Goal: Task Accomplishment & Management: Use online tool/utility

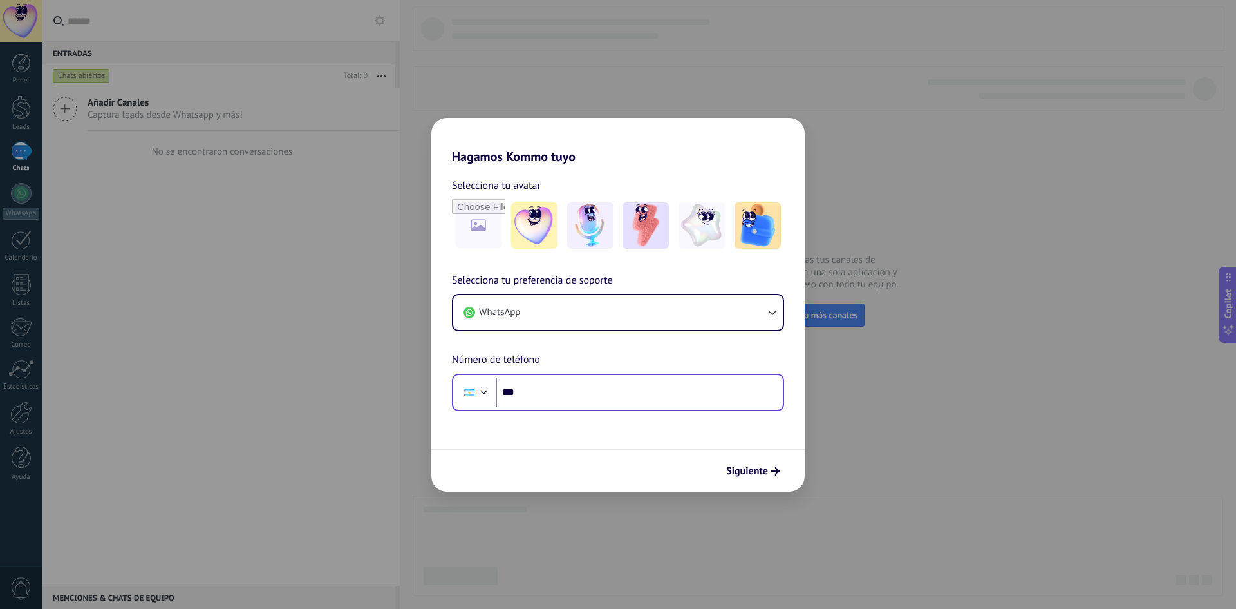
drag, startPoint x: 770, startPoint y: 468, endPoint x: 584, endPoint y: 381, distance: 205.7
click at [584, 381] on form "Selecciona tu avatar Selecciona tu preferencia de soporte WhatsApp Número de te…" at bounding box center [618, 327] width 374 height 327
click at [761, 469] on span "Siguiente" at bounding box center [747, 470] width 42 height 9
click at [766, 480] on button "Siguiente" at bounding box center [753, 471] width 65 height 22
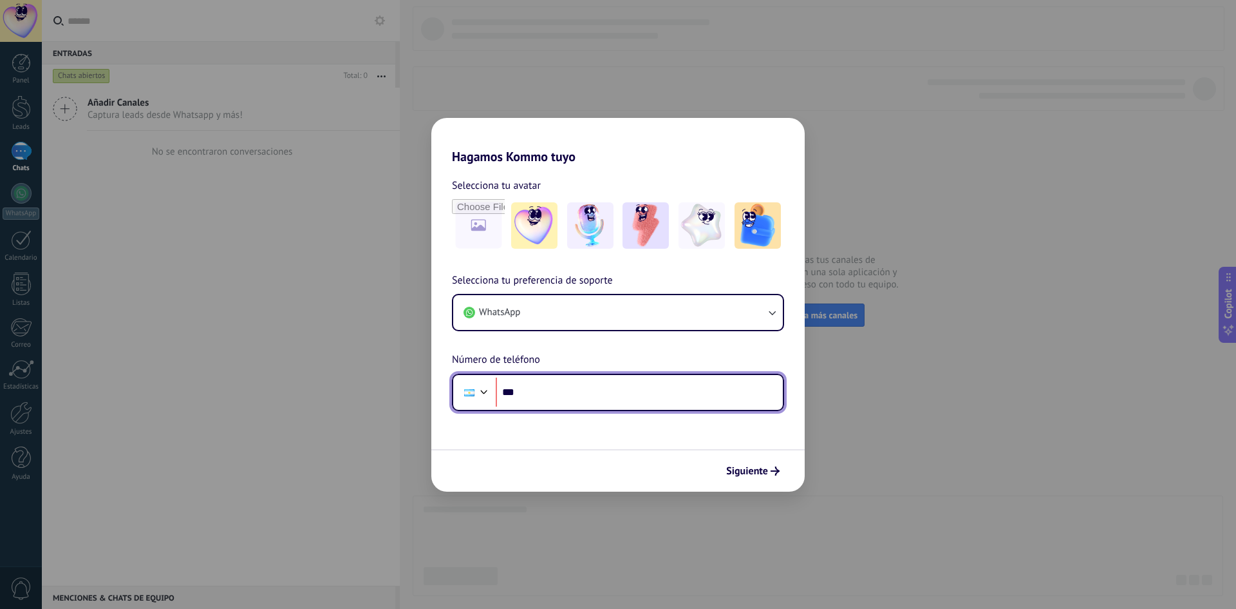
click at [616, 399] on input "***" at bounding box center [639, 392] width 287 height 30
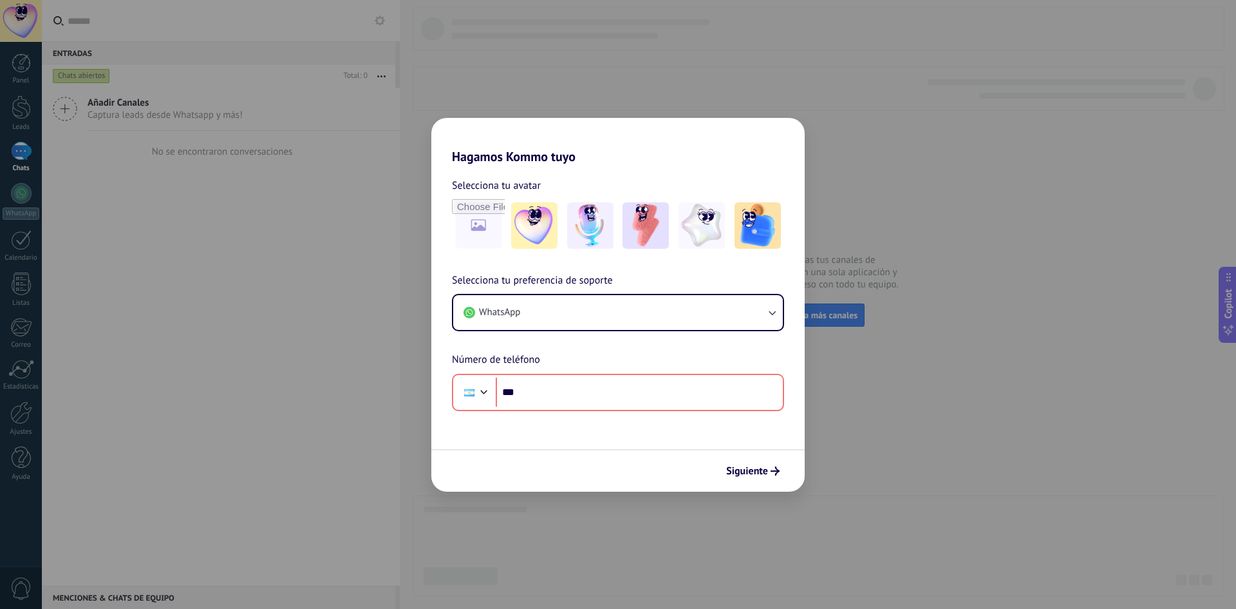
click at [293, 488] on div "Hagamos Kommo tuyo Selecciona tu avatar Selecciona tu preferencia de soporte Wh…" at bounding box center [618, 304] width 1236 height 609
click at [59, 509] on div "Hagamos Kommo tuyo Selecciona tu avatar Selecciona tu preferencia de soporte Wh…" at bounding box center [618, 304] width 1236 height 609
click at [755, 475] on span "Siguiente" at bounding box center [747, 470] width 42 height 9
click at [755, 474] on span "Siguiente" at bounding box center [747, 470] width 42 height 9
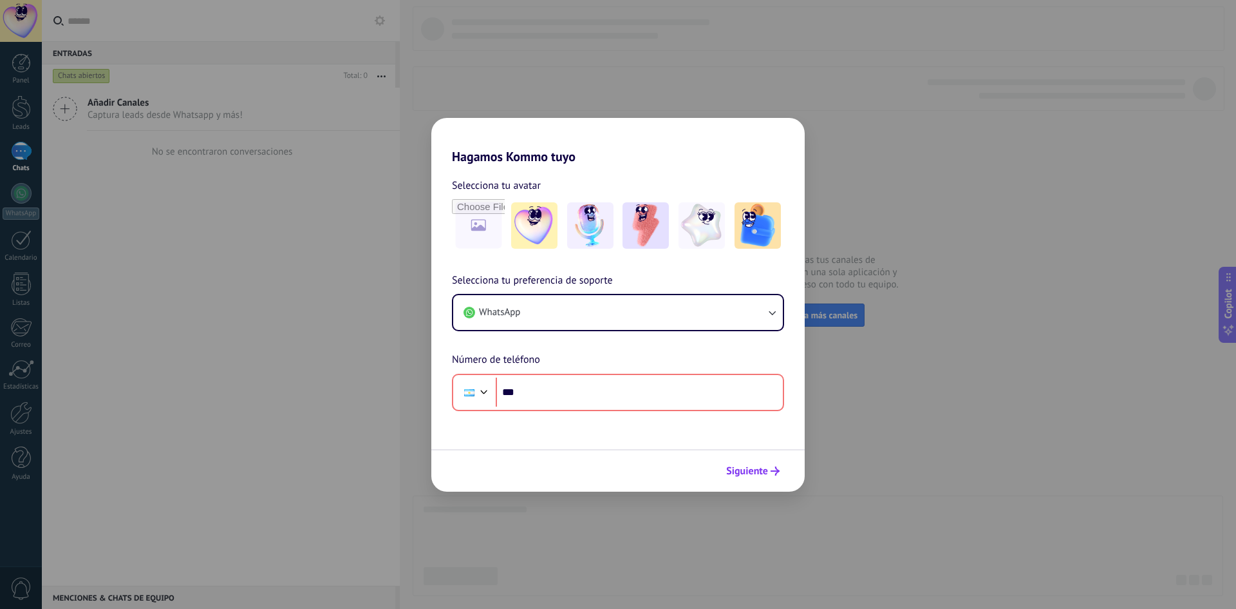
click at [755, 474] on span "Siguiente" at bounding box center [747, 470] width 42 height 9
click at [723, 292] on div "Selecciona tu preferencia de soporte WhatsApp Número de teléfono Phone ***" at bounding box center [618, 341] width 374 height 138
click at [726, 301] on button "WhatsApp" at bounding box center [618, 312] width 330 height 35
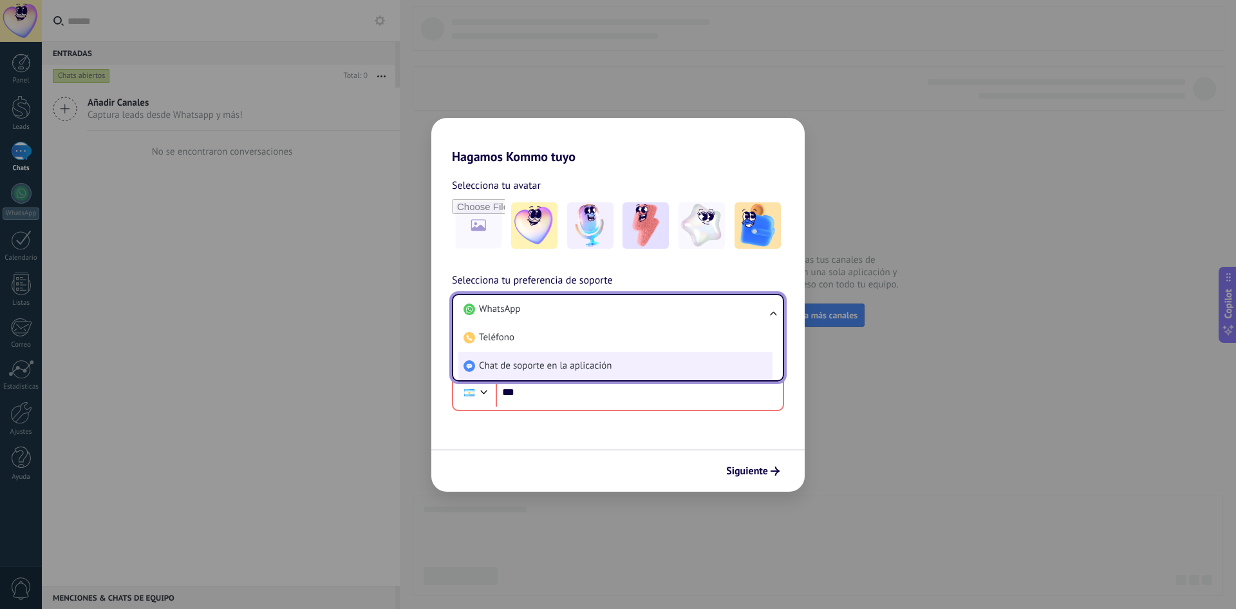
click at [676, 358] on li "Chat de soporte en la aplicación" at bounding box center [616, 366] width 314 height 28
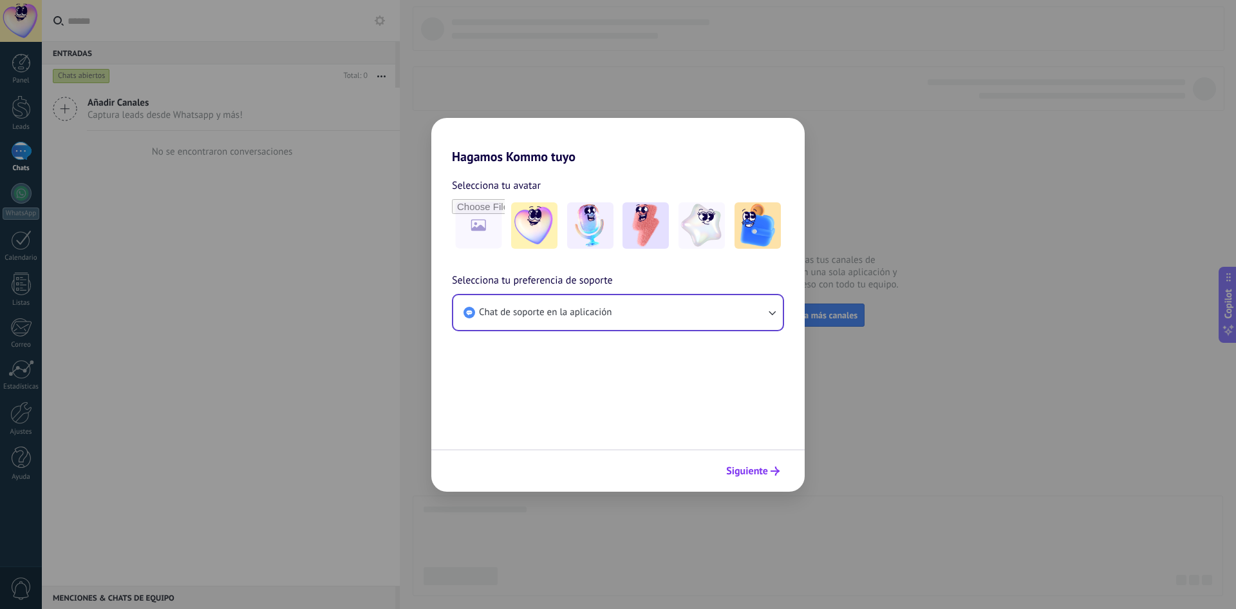
click at [747, 475] on span "Siguiente" at bounding box center [747, 470] width 42 height 9
click at [748, 471] on div at bounding box center [618, 470] width 374 height 43
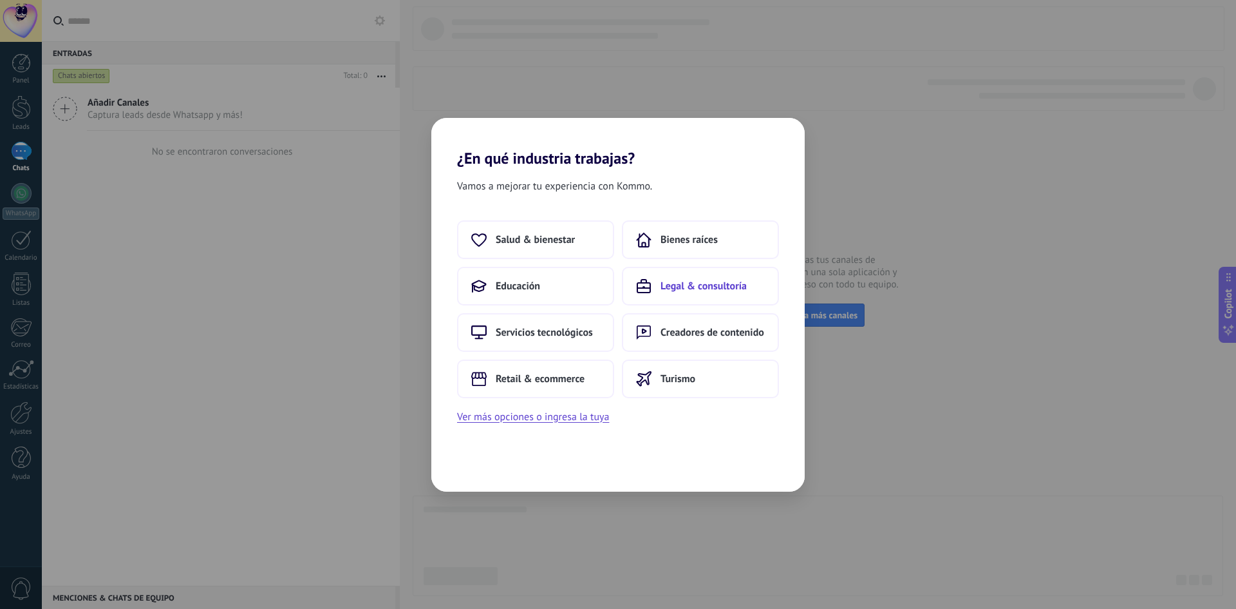
click at [694, 298] on button "Legal & consultoría" at bounding box center [700, 286] width 157 height 39
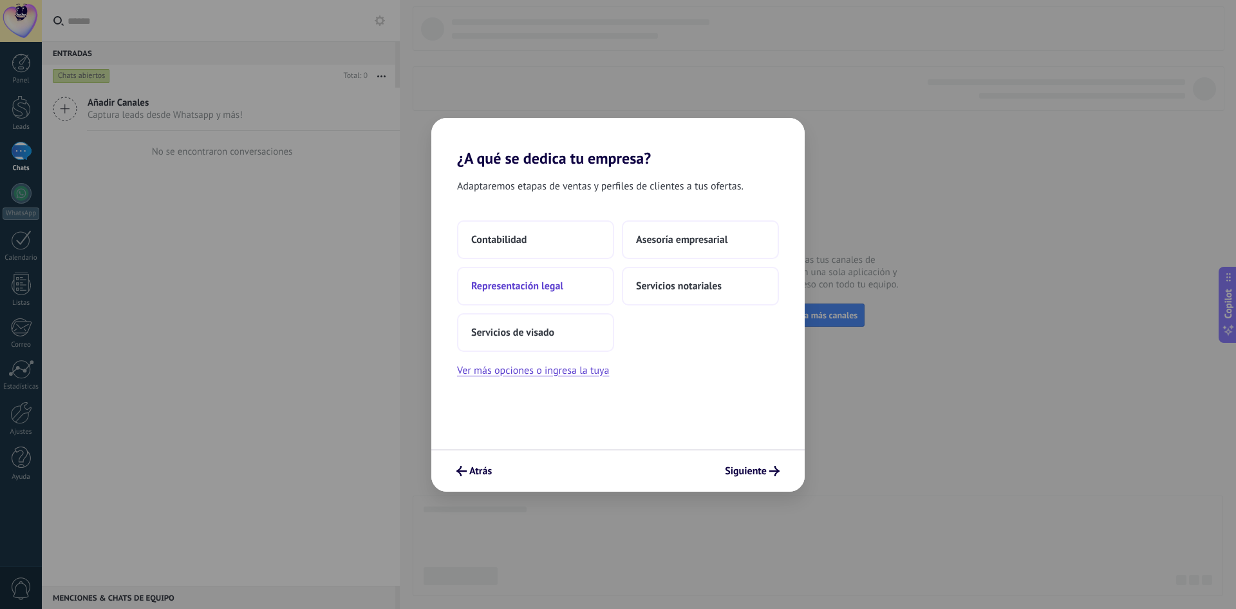
click at [576, 291] on button "Representación legal" at bounding box center [535, 286] width 157 height 39
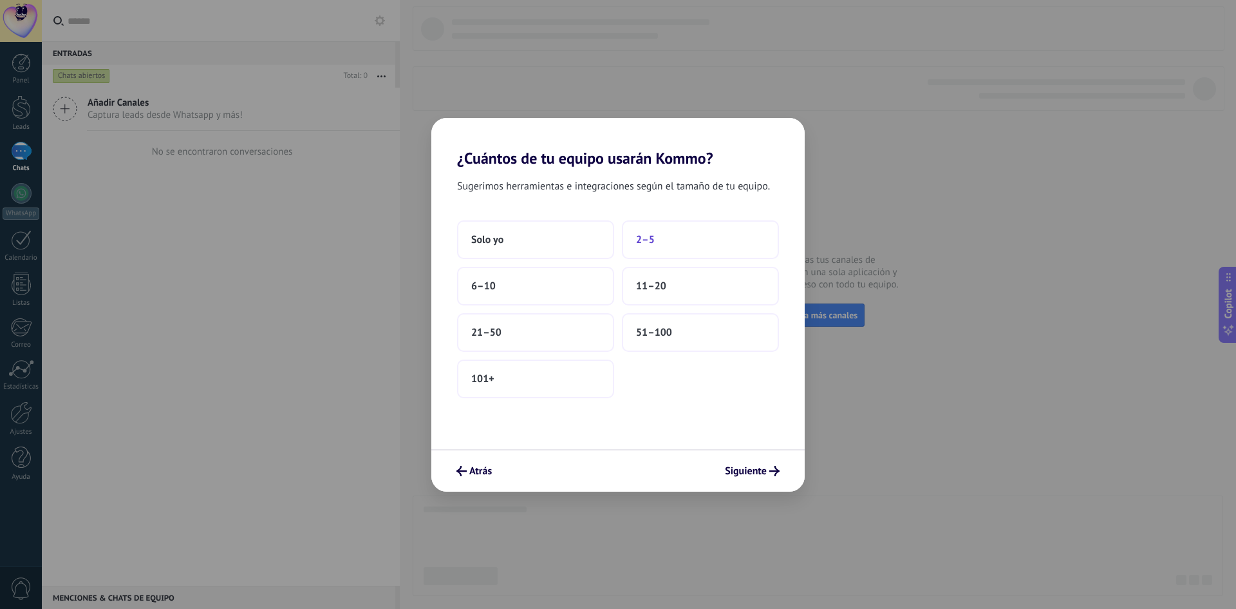
click at [638, 244] on span "2–5" at bounding box center [645, 239] width 19 height 13
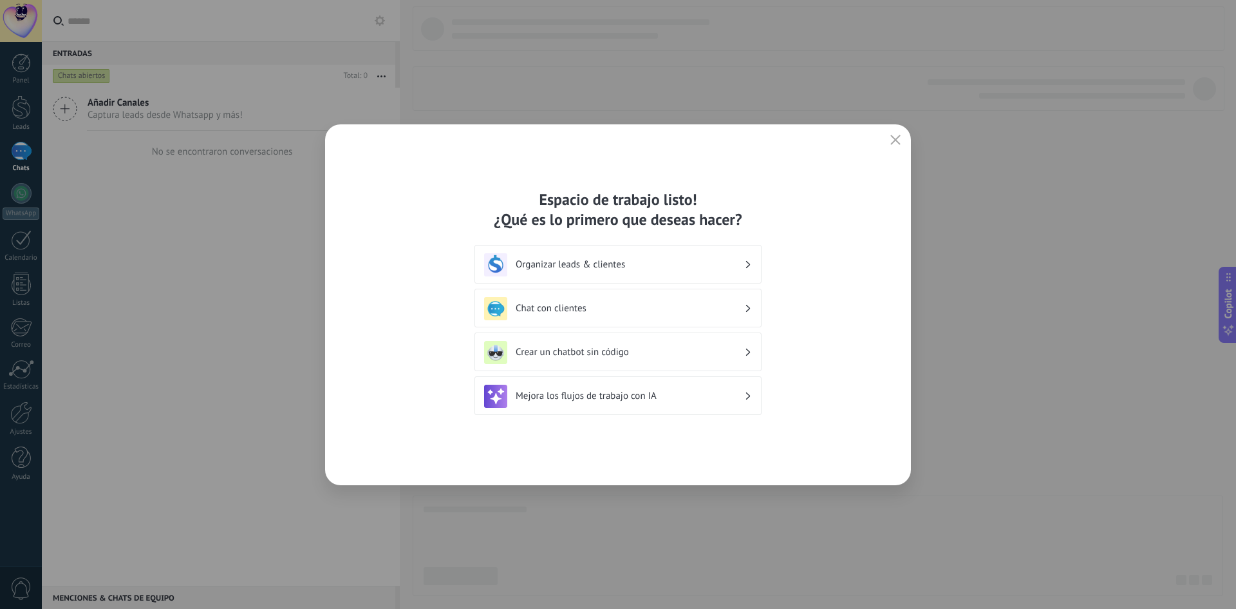
click at [687, 265] on h3 "Organizar leads & clientes" at bounding box center [630, 264] width 229 height 12
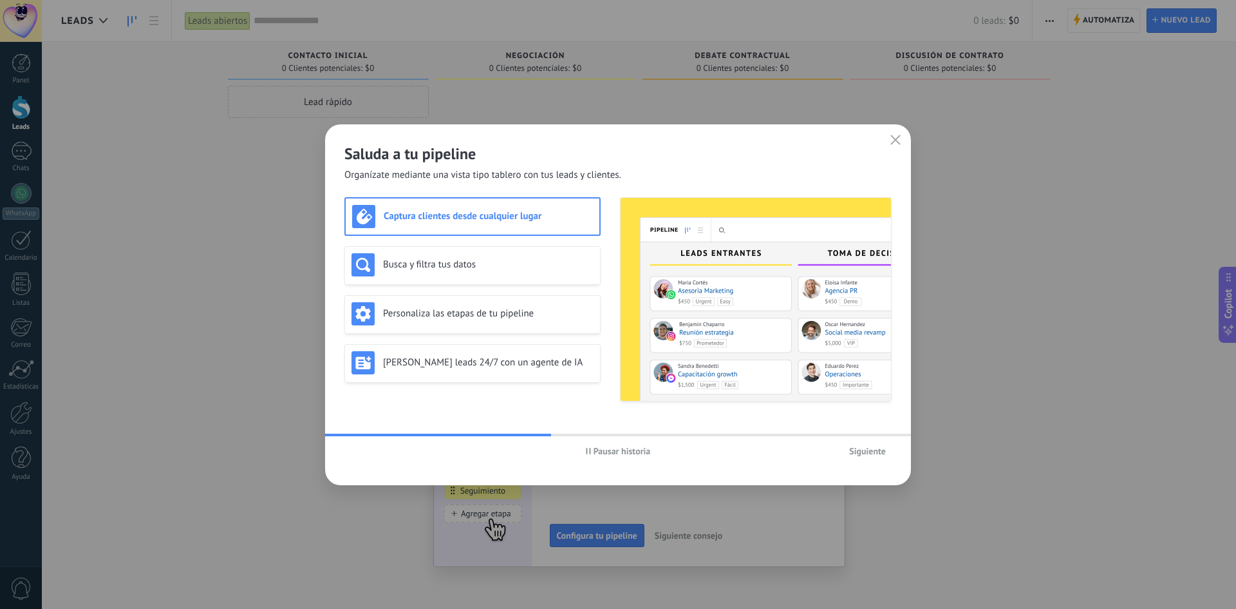
click at [847, 449] on button "Siguiente" at bounding box center [868, 450] width 48 height 19
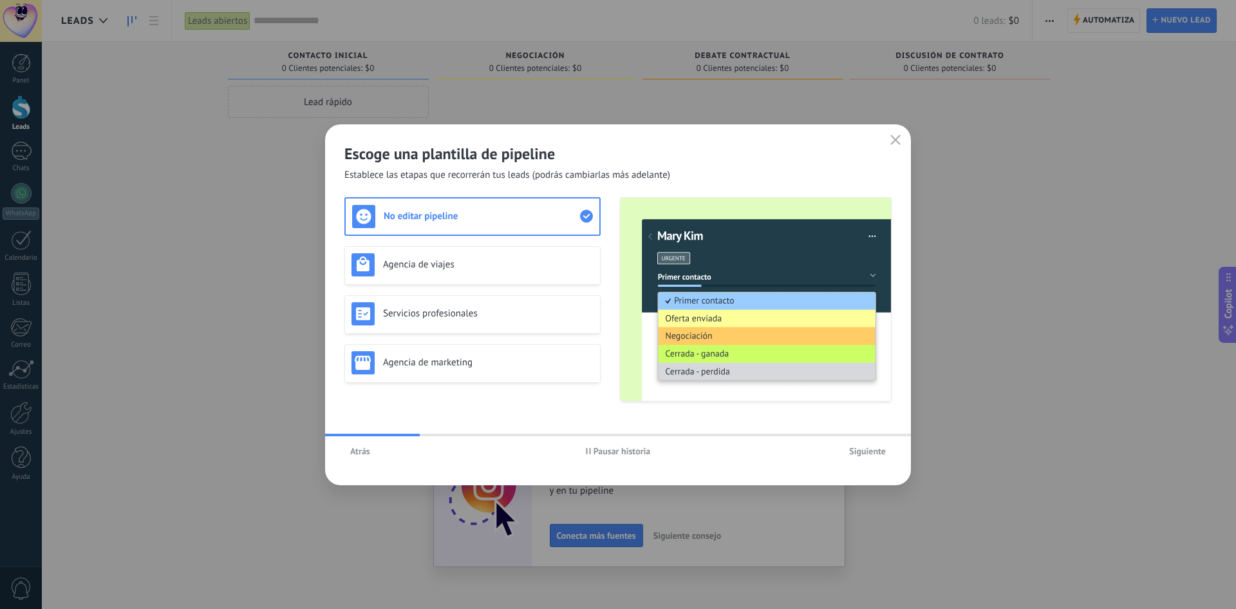
click at [846, 449] on button "Siguiente" at bounding box center [868, 450] width 48 height 19
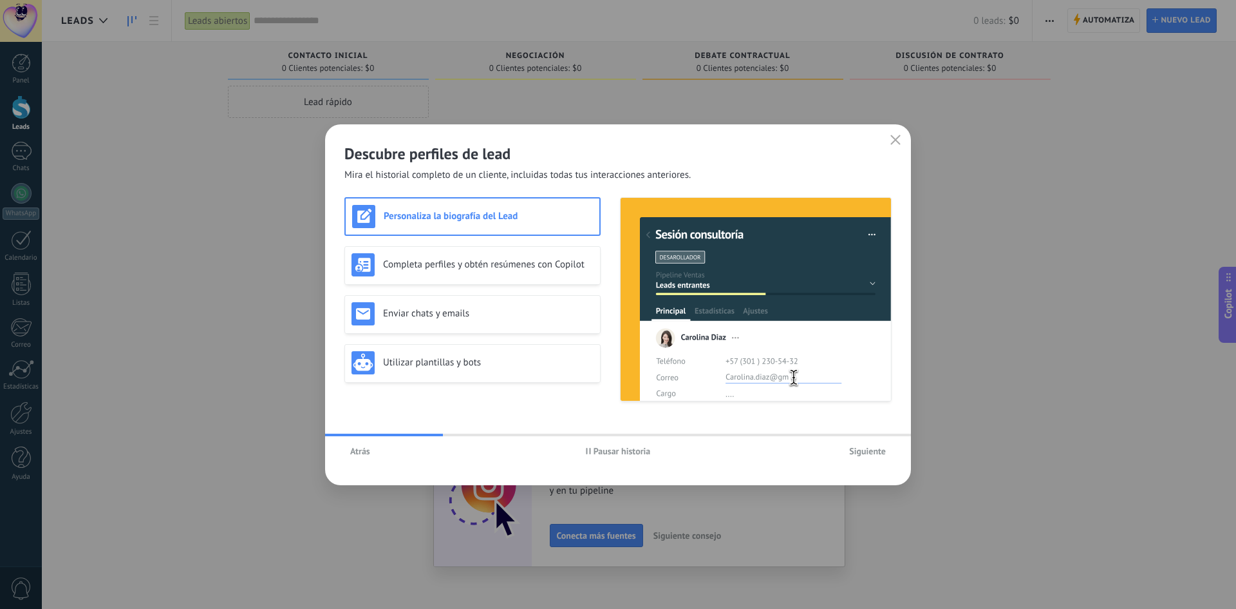
click at [846, 449] on button "Siguiente" at bounding box center [868, 450] width 48 height 19
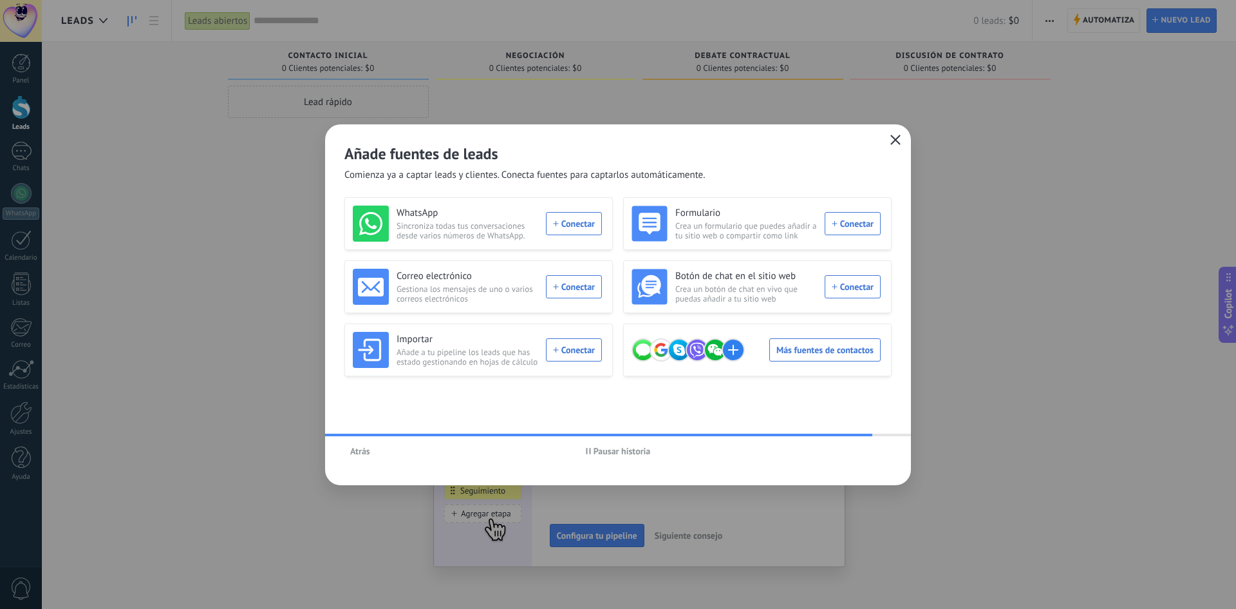
click at [894, 147] on button "button" at bounding box center [895, 140] width 17 height 18
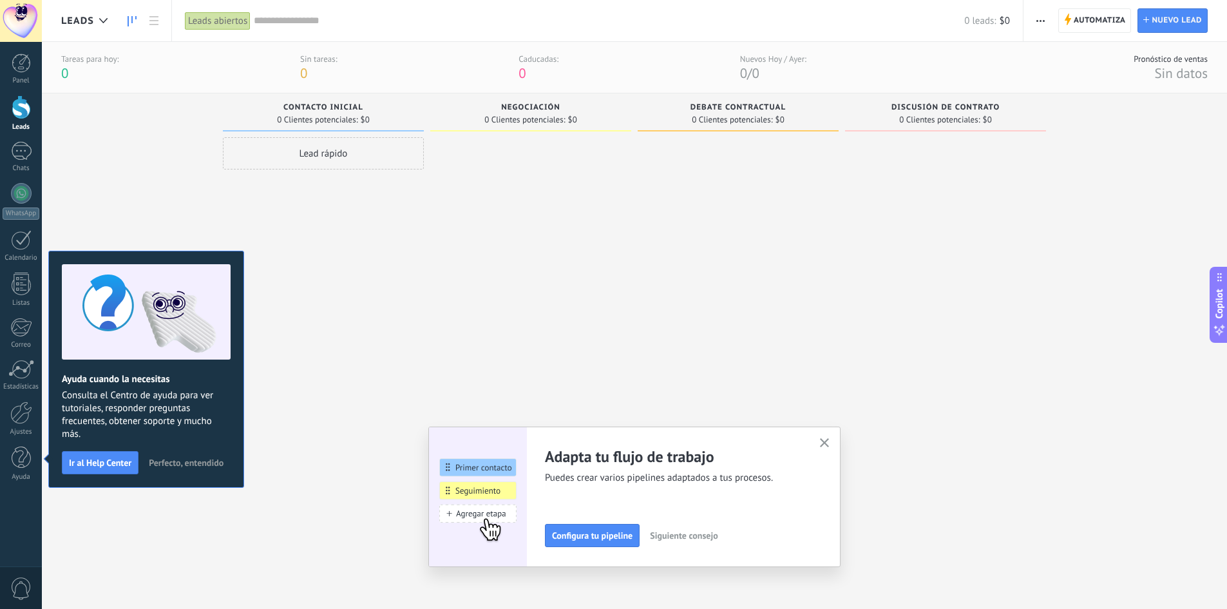
click at [180, 460] on span "Perfecto, entendido" at bounding box center [186, 462] width 75 height 9
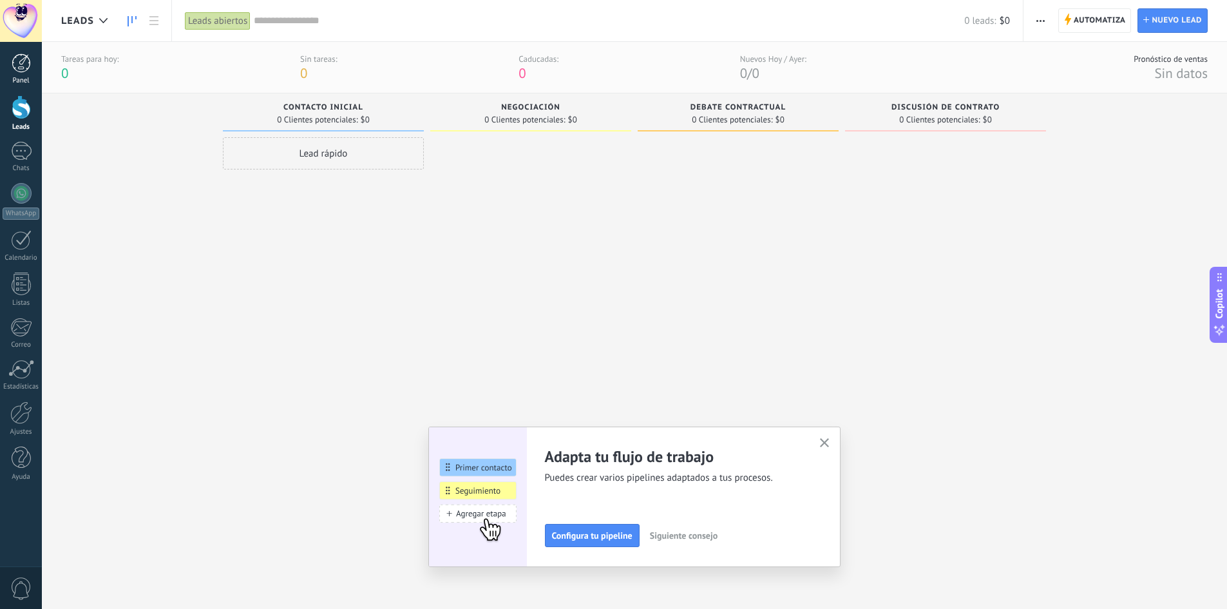
click at [22, 70] on div at bounding box center [21, 62] width 19 height 19
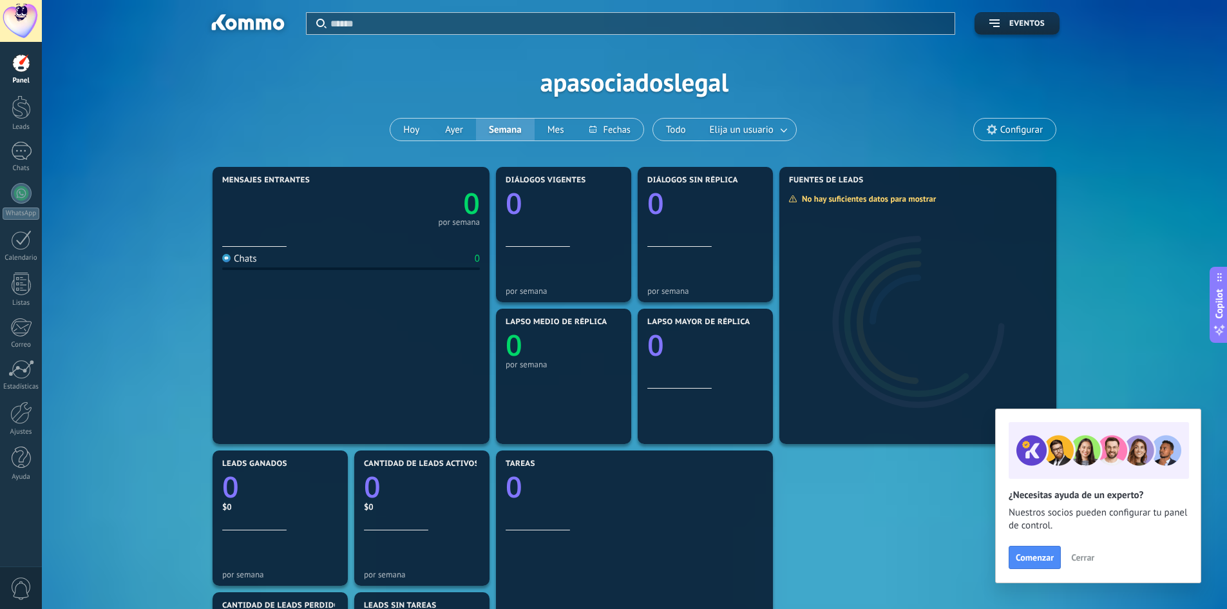
click at [1073, 562] on span "Cerrar" at bounding box center [1082, 557] width 23 height 9
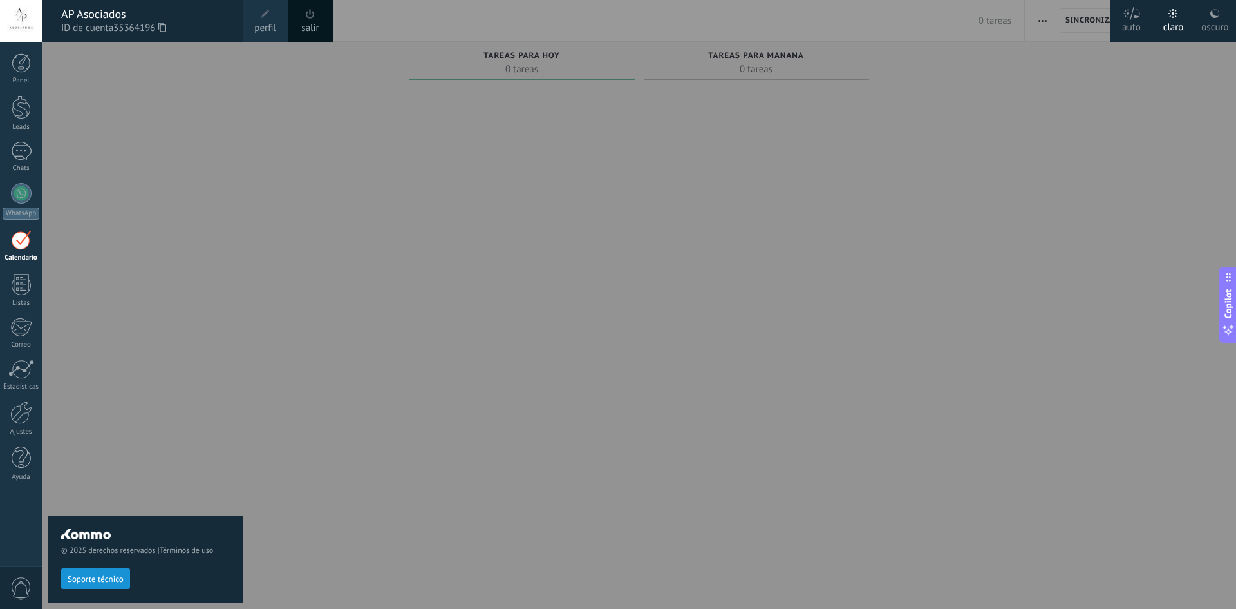
click at [120, 576] on span "Soporte técnico" at bounding box center [96, 578] width 56 height 9
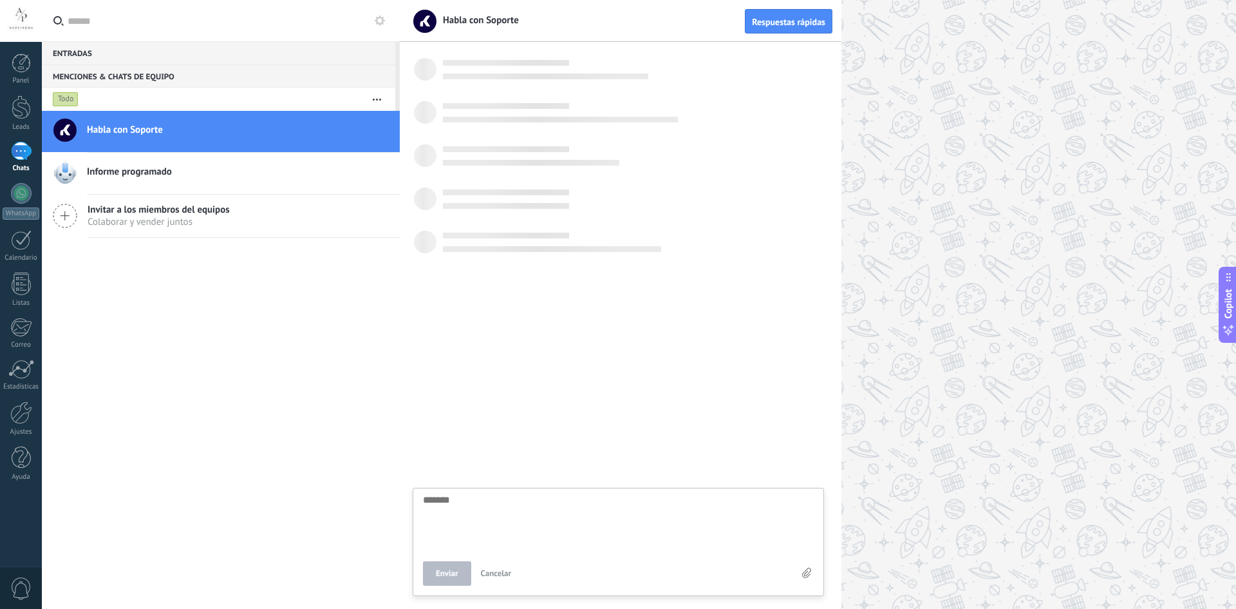
scroll to position [12, 0]
